Goal: Information Seeking & Learning: Learn about a topic

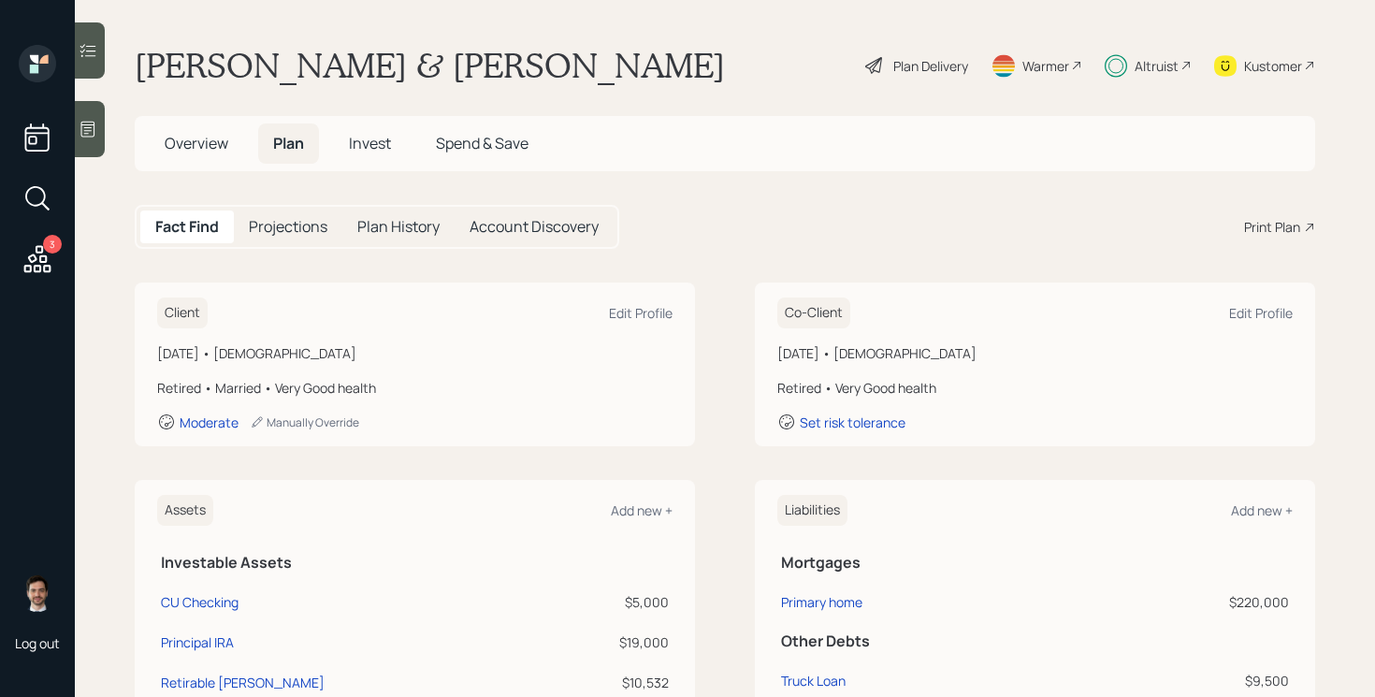
click at [370, 140] on span "Invest" at bounding box center [370, 143] width 42 height 21
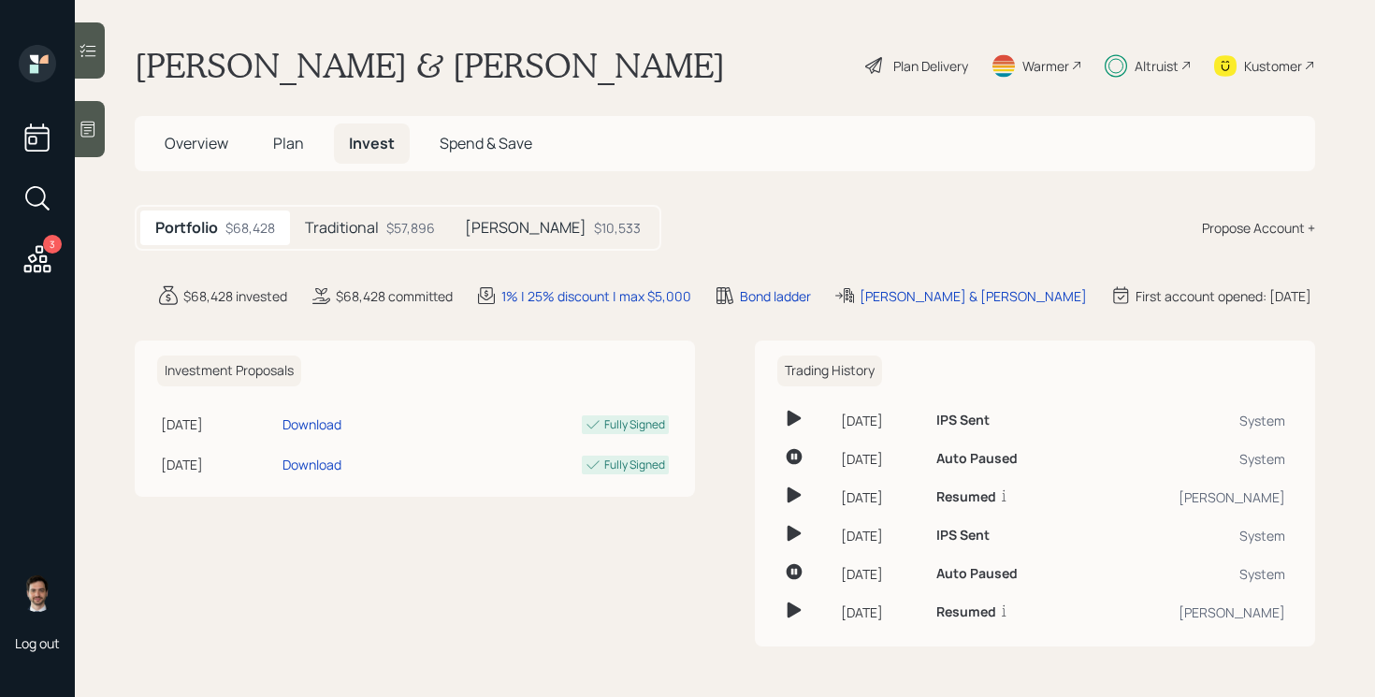
click at [349, 237] on h5 "Traditional" at bounding box center [342, 228] width 74 height 18
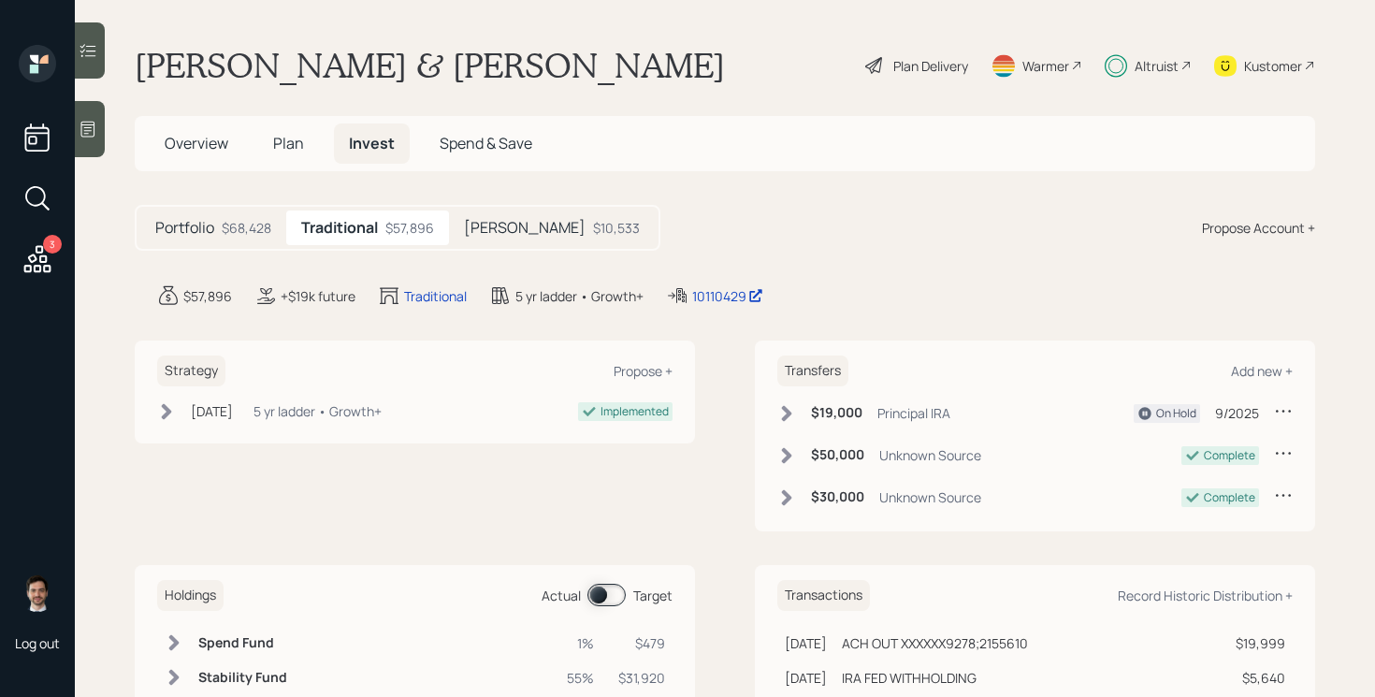
click at [593, 225] on div "$10,533" at bounding box center [616, 228] width 47 height 20
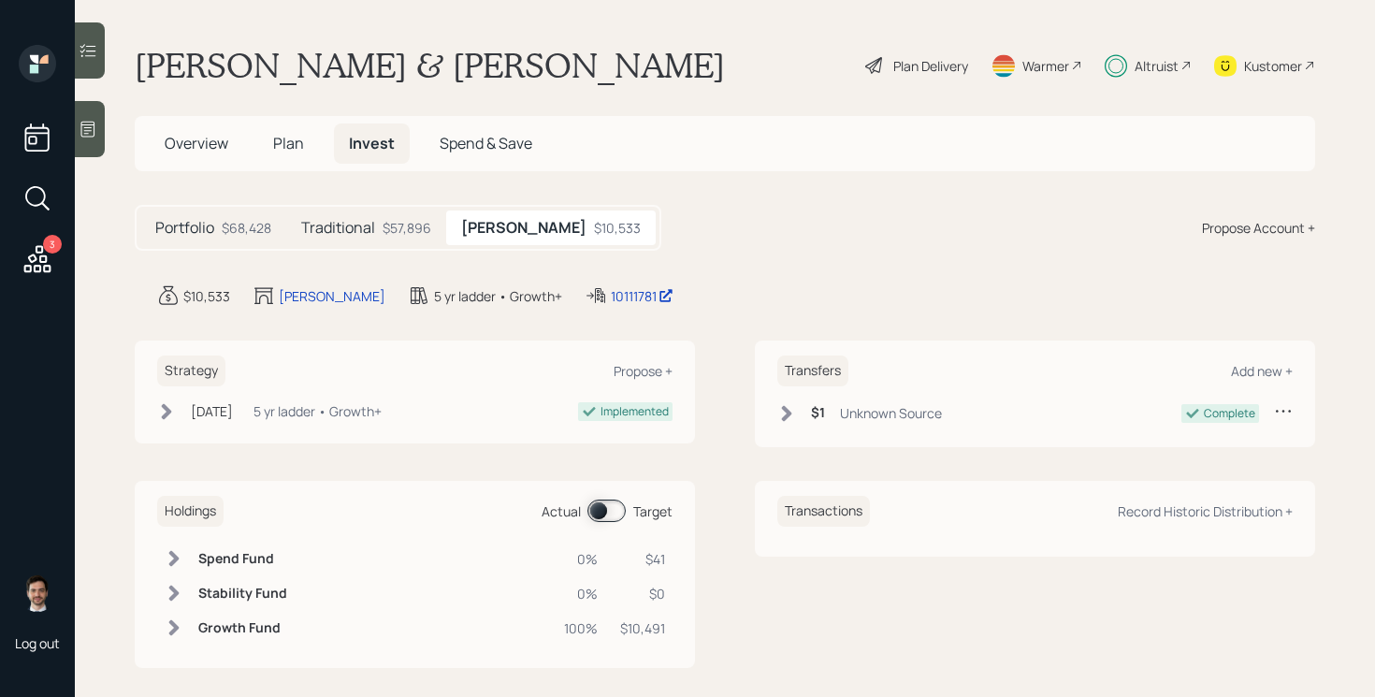
click at [403, 240] on div "Traditional $57,896" at bounding box center [366, 227] width 160 height 35
